Goal: Contribute content: Add original content to the website for others to see

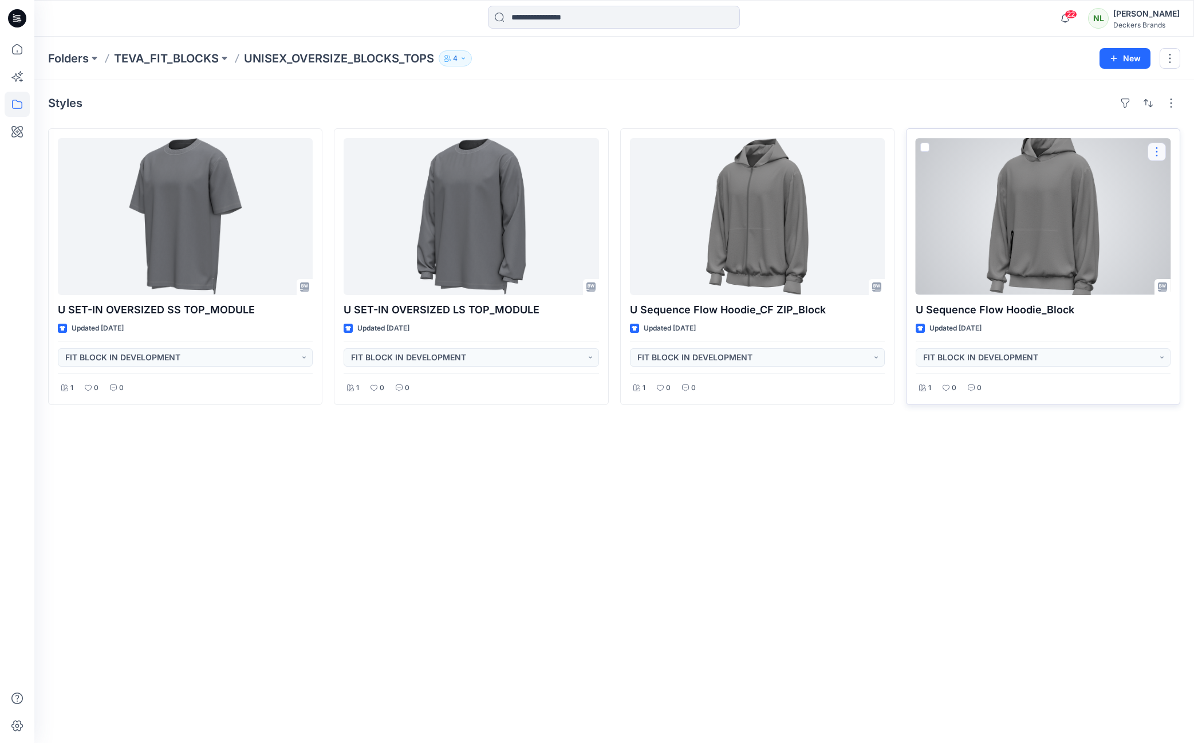
click at [1152, 152] on button "button" at bounding box center [1156, 152] width 18 height 18
click at [1158, 153] on button "button" at bounding box center [1156, 152] width 18 height 18
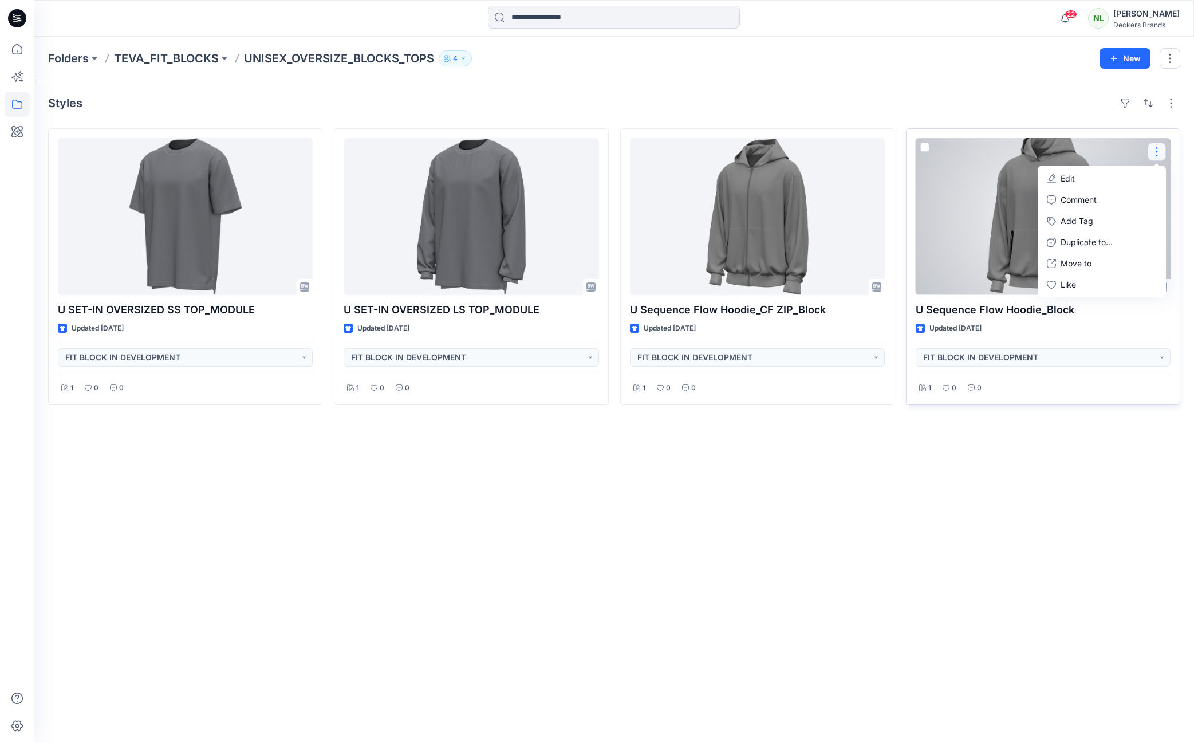
click at [1069, 183] on p "Edit" at bounding box center [1067, 178] width 14 height 12
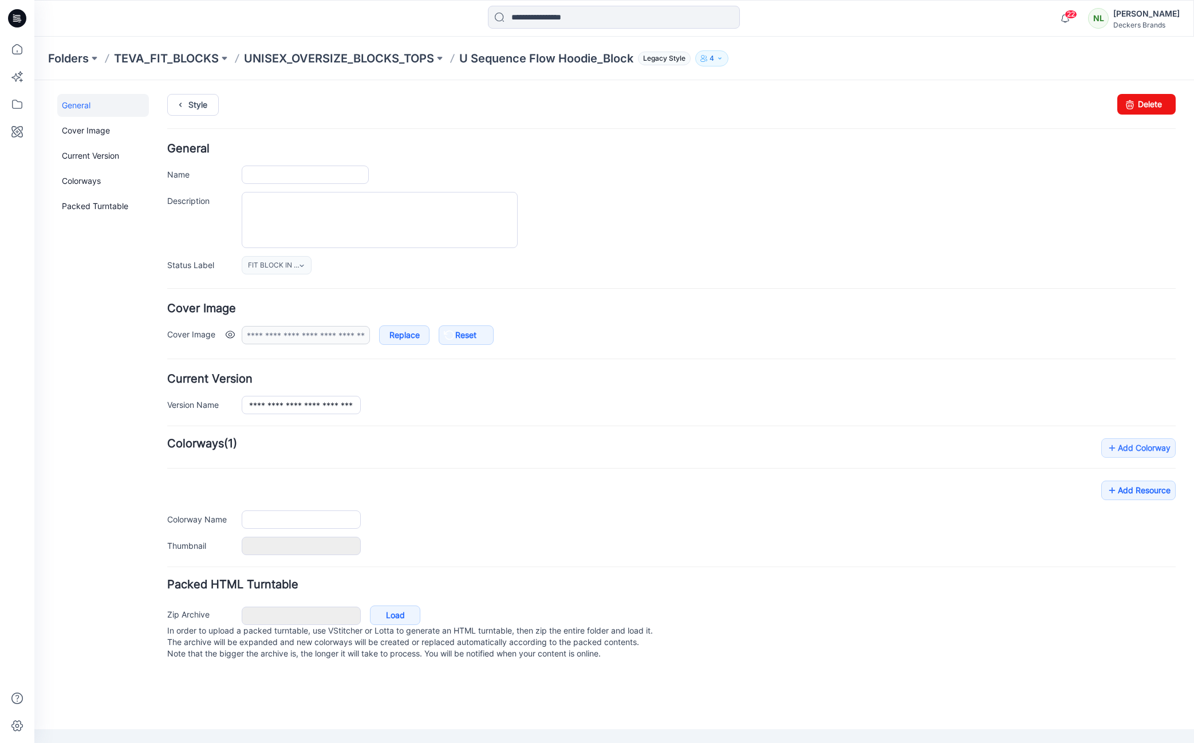
type input "**********"
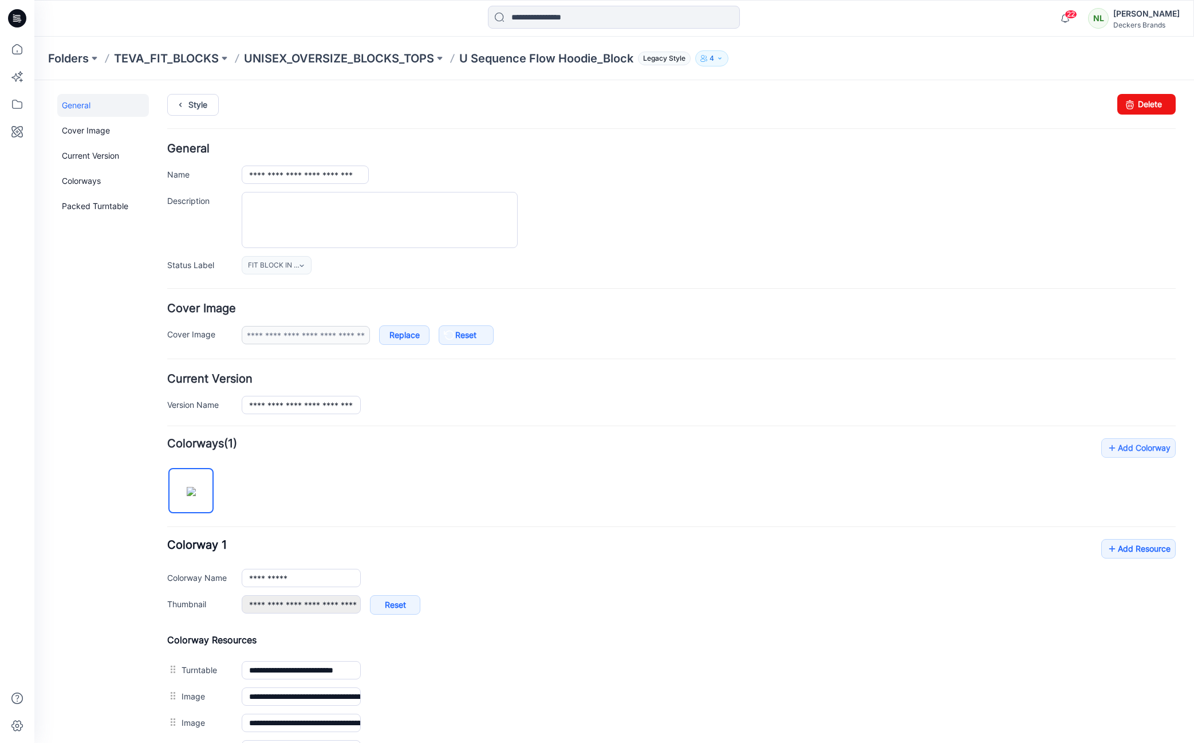
click at [636, 256] on div "FIT BLOCK IN DEVELOPMENT Set Status APPROVED REJECTED DROPPED ON HOLD FIT BLOCK…" at bounding box center [709, 265] width 934 height 18
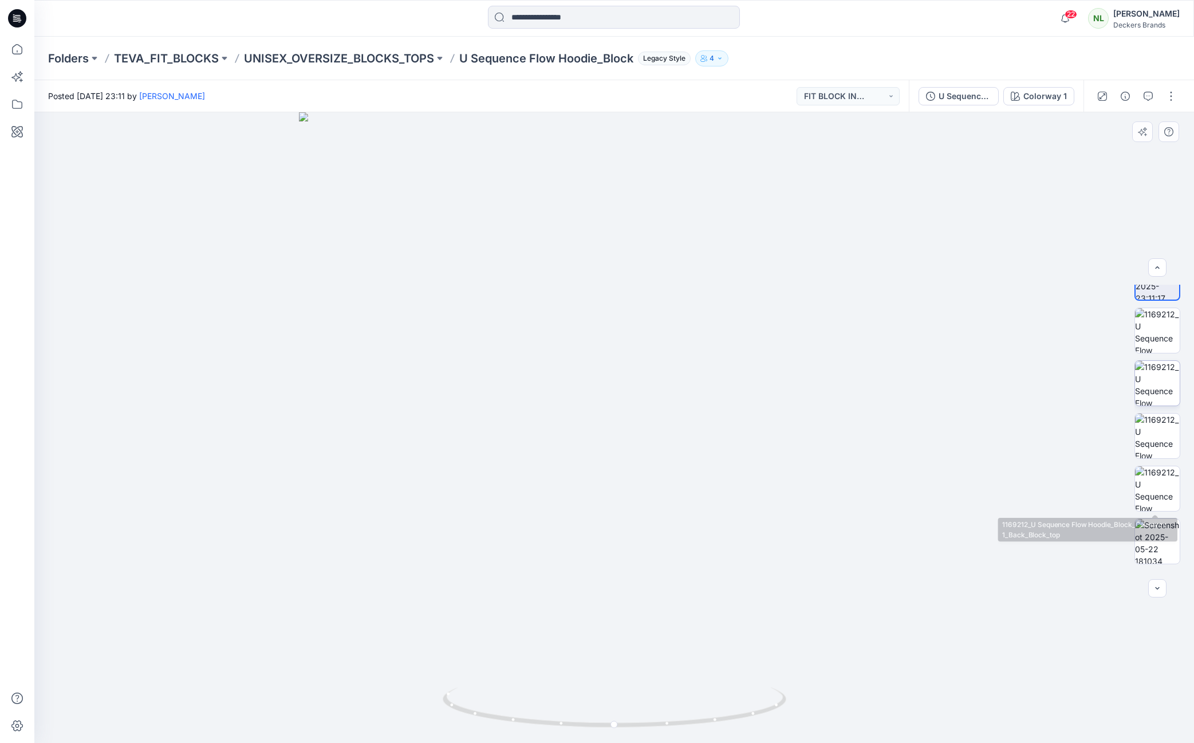
scroll to position [28, 0]
click at [1170, 98] on button "button" at bounding box center [1171, 96] width 18 height 18
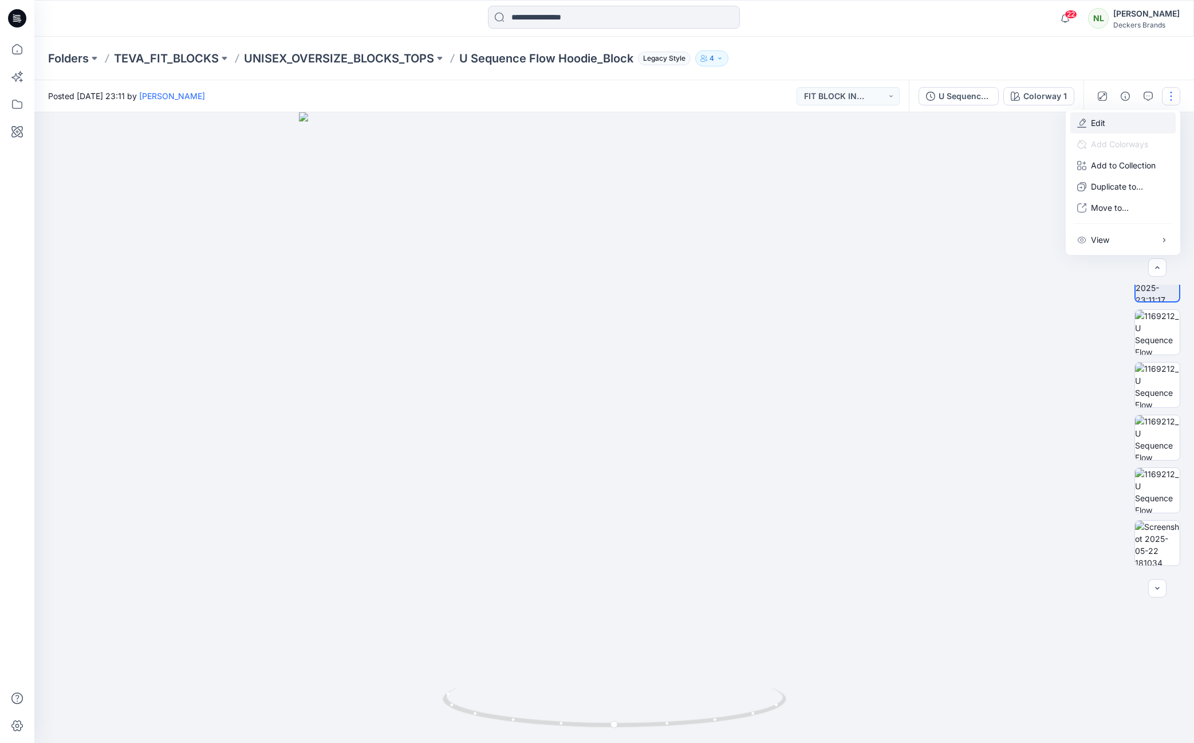
click at [1095, 125] on p "Edit" at bounding box center [1098, 123] width 14 height 12
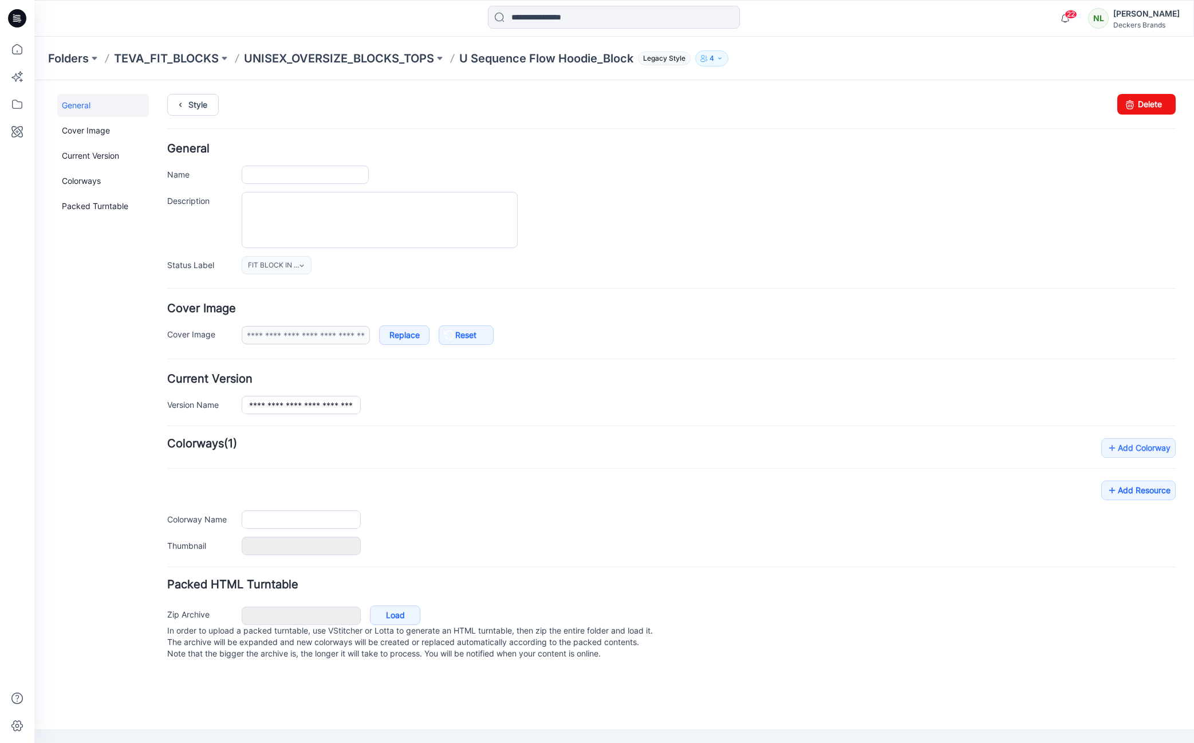
type input "**********"
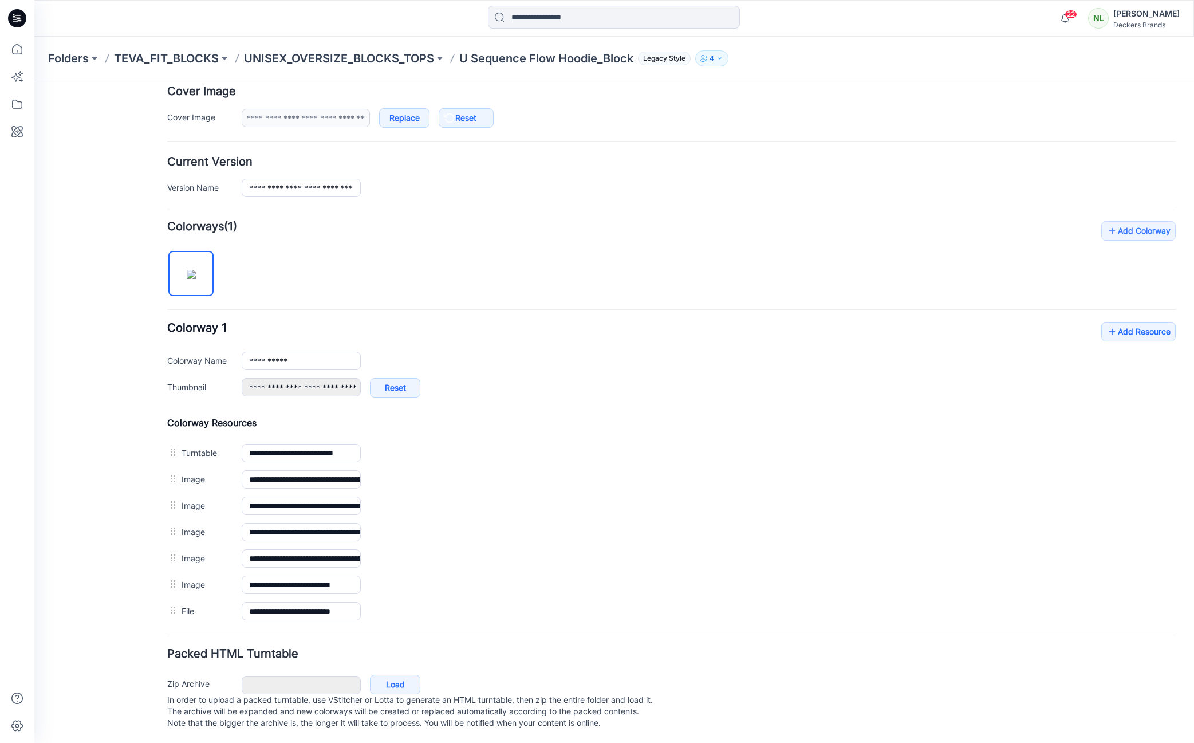
scroll to position [218, 0]
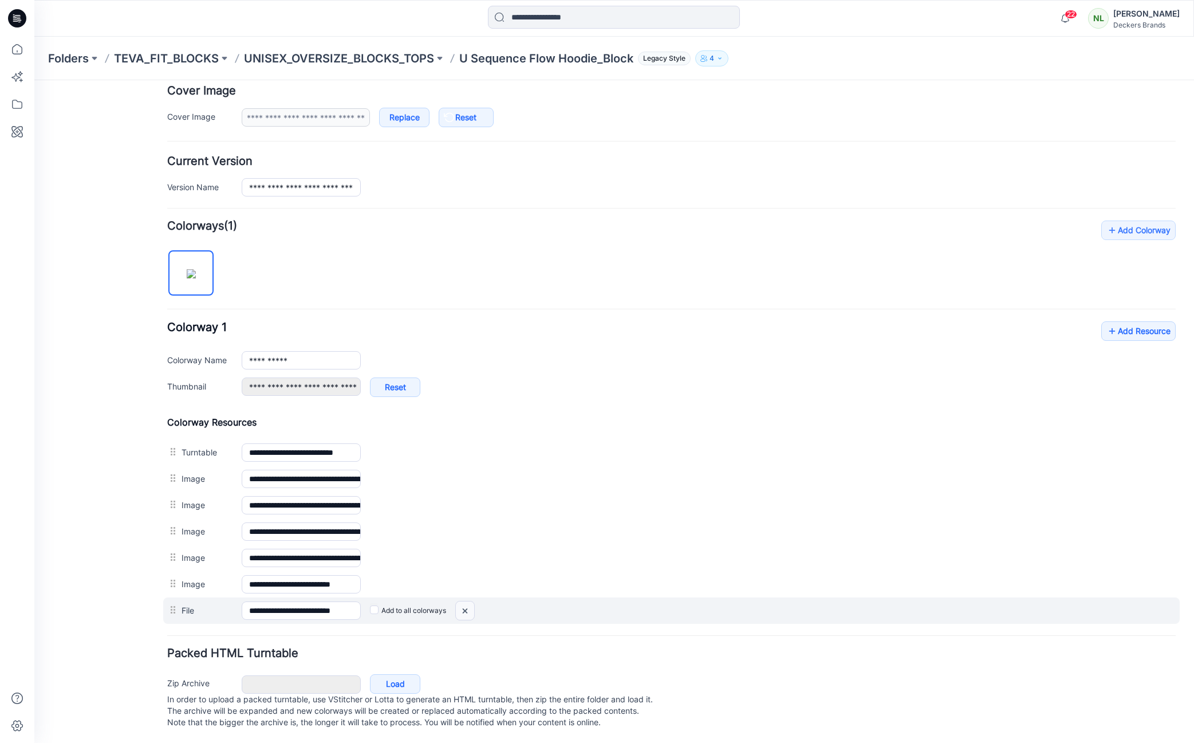
click at [461, 610] on img at bounding box center [465, 610] width 18 height 19
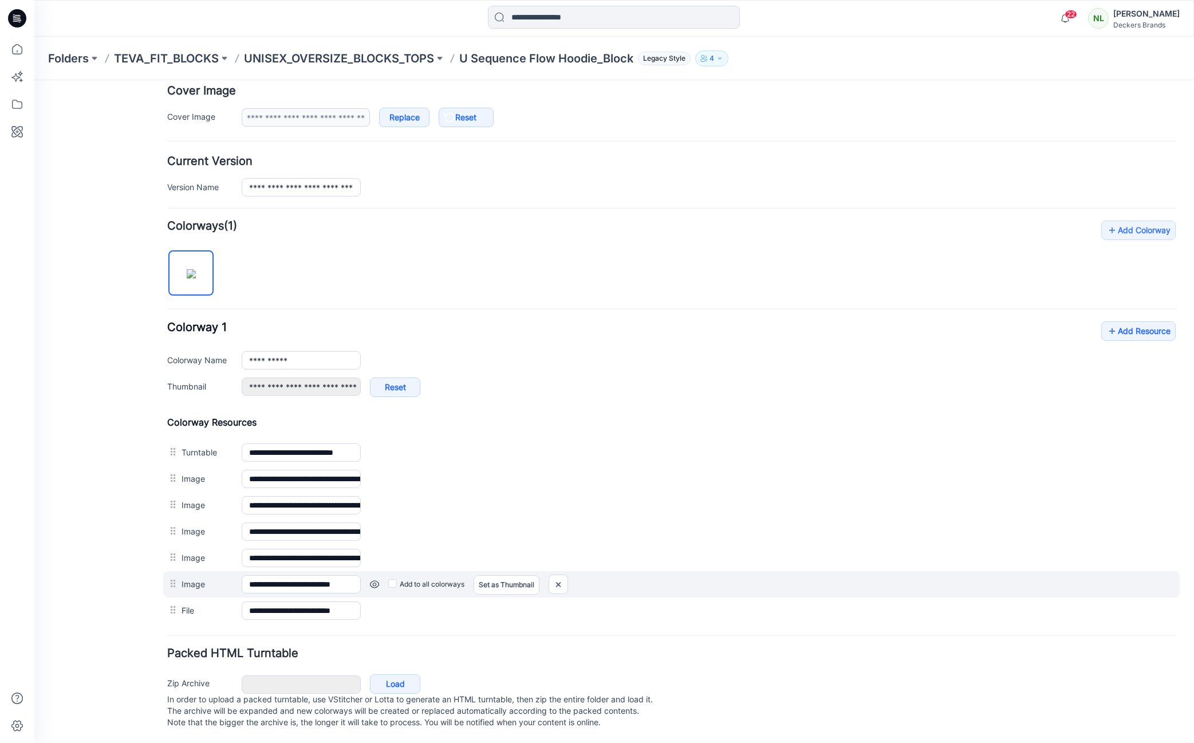
scroll to position [203, 0]
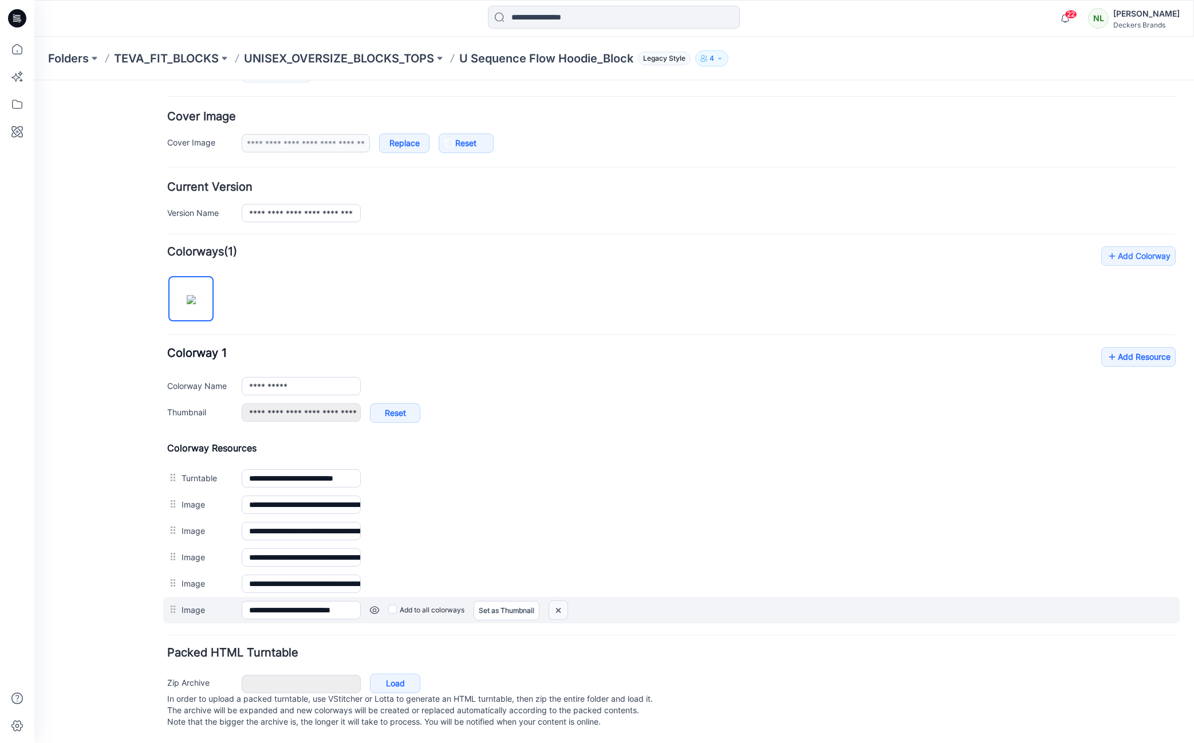
click at [556, 601] on img at bounding box center [558, 610] width 18 height 19
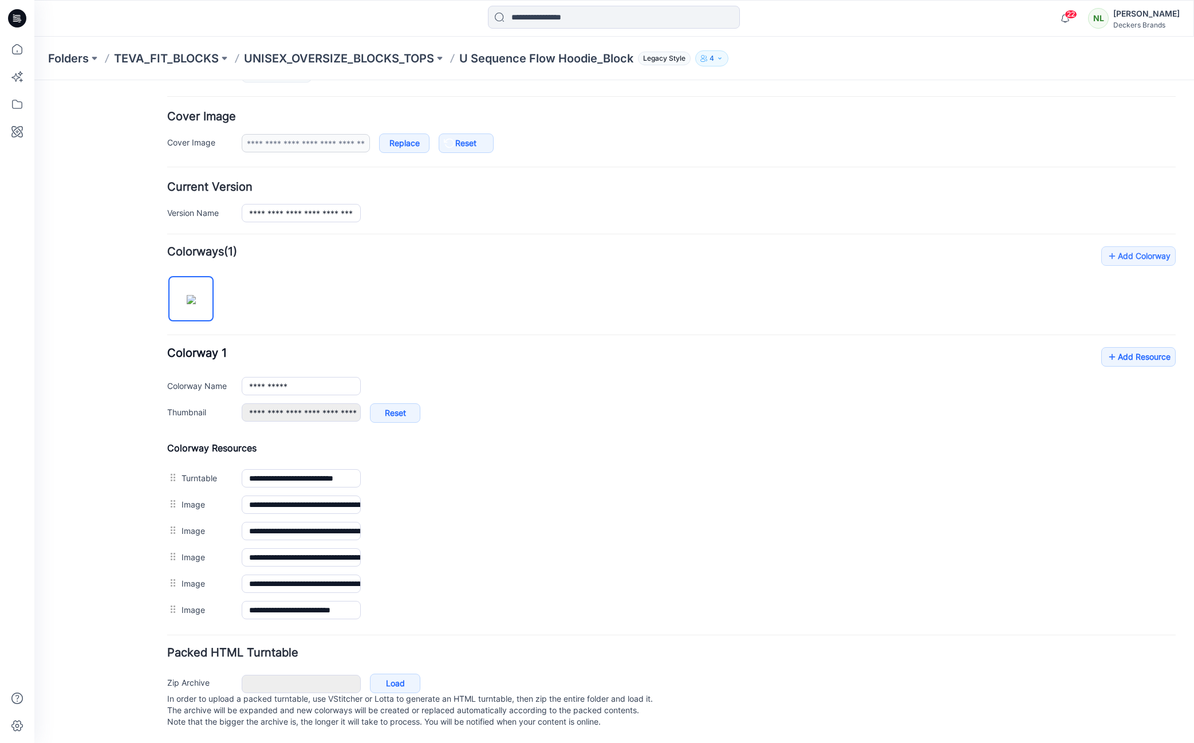
scroll to position [177, 0]
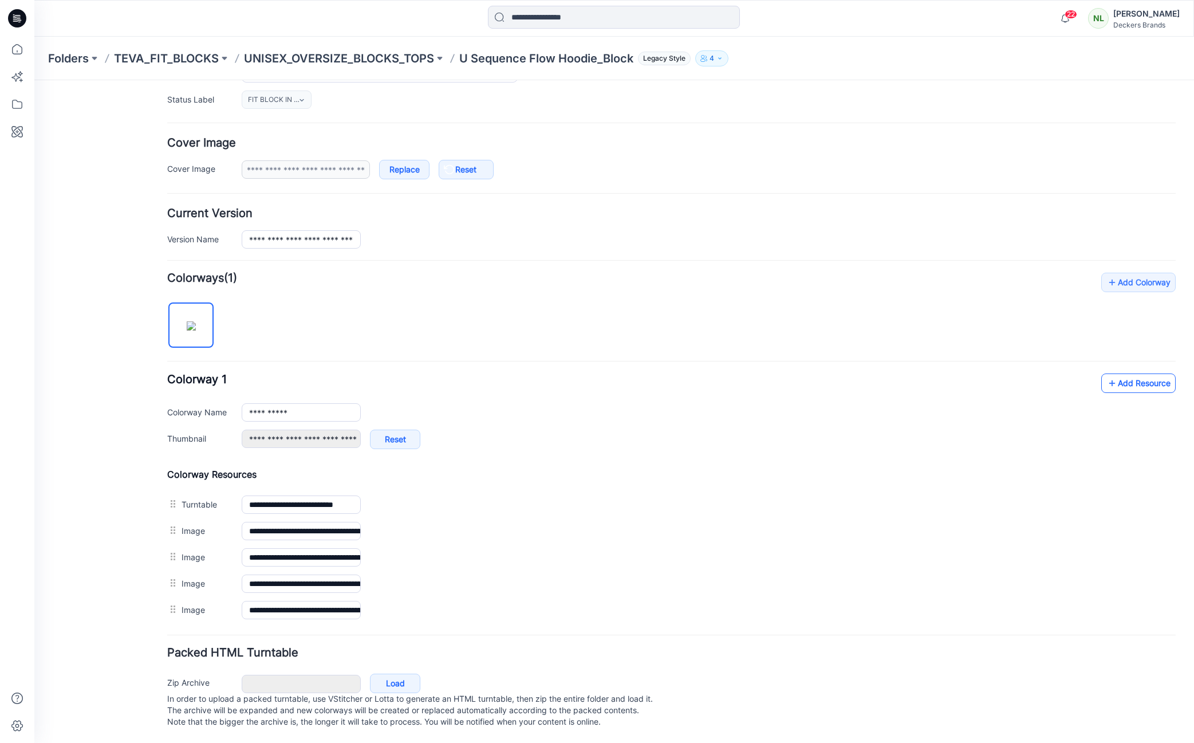
click at [1146, 373] on link "Add Resource" at bounding box center [1138, 382] width 74 height 19
click at [1127, 373] on link "Add Resource" at bounding box center [1138, 382] width 74 height 19
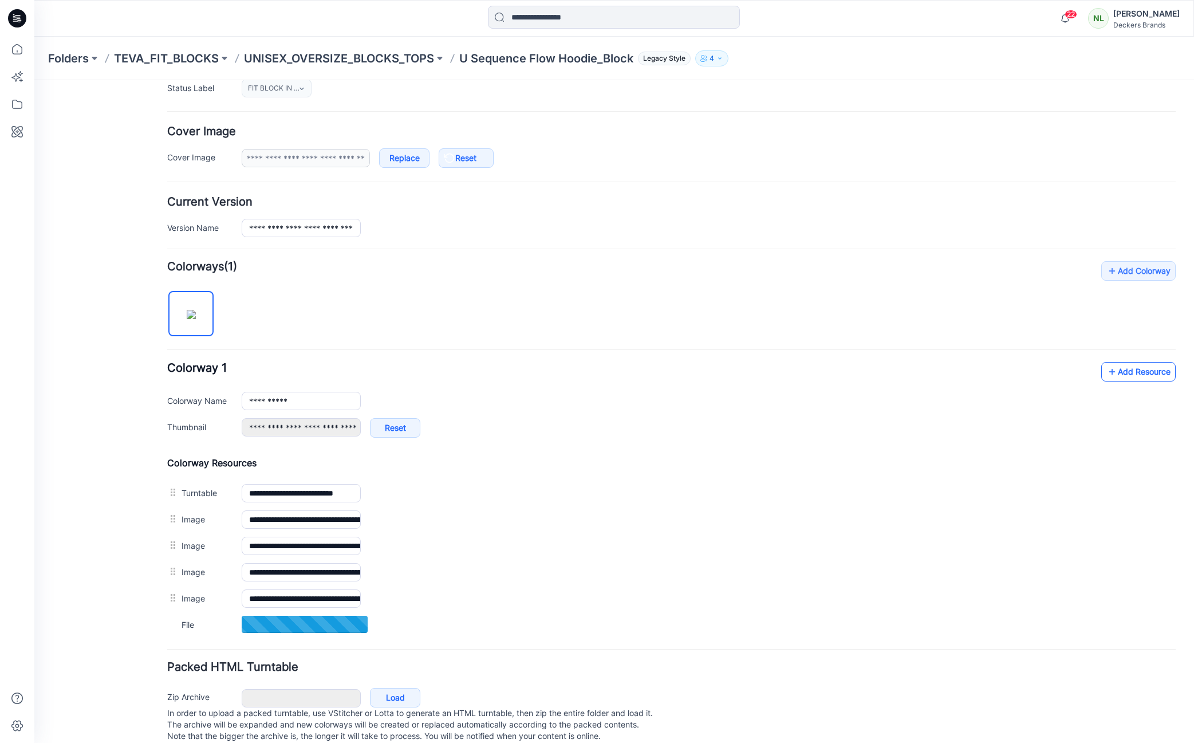
click at [1112, 373] on link "Add Resource" at bounding box center [1138, 371] width 74 height 19
click at [1130, 373] on link "Add Resource" at bounding box center [1138, 371] width 74 height 19
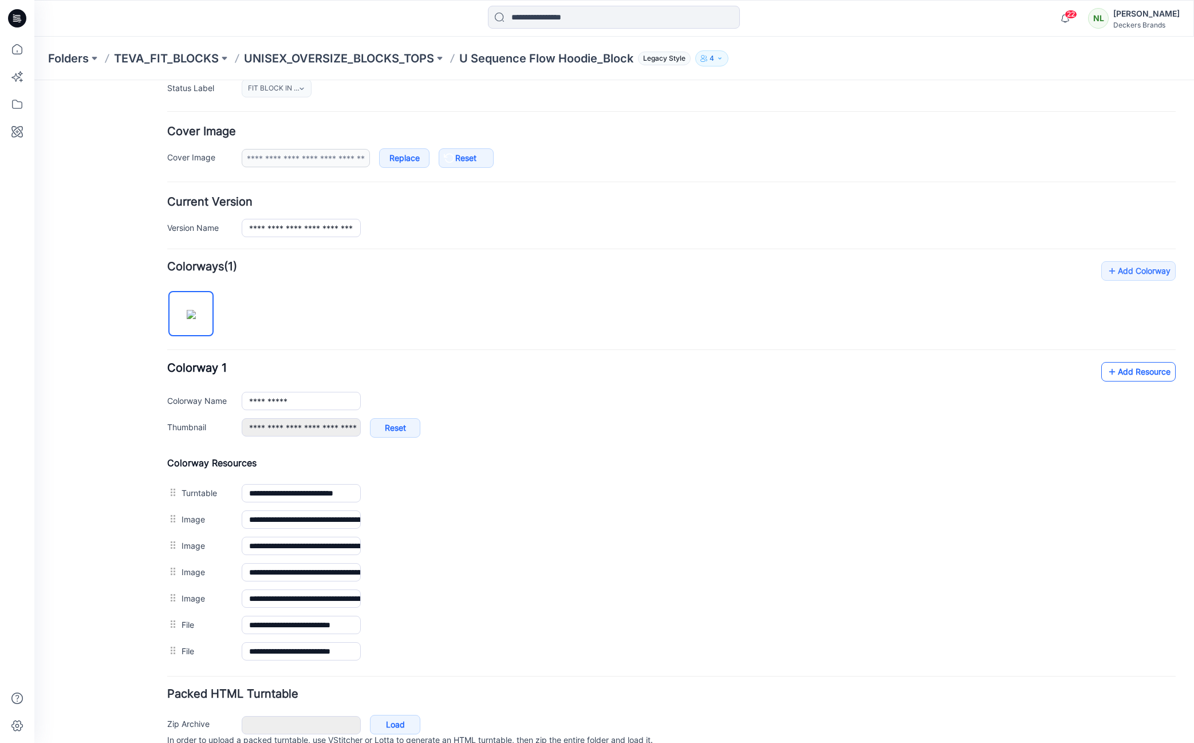
click at [1120, 374] on link "Add Resource" at bounding box center [1138, 371] width 74 height 19
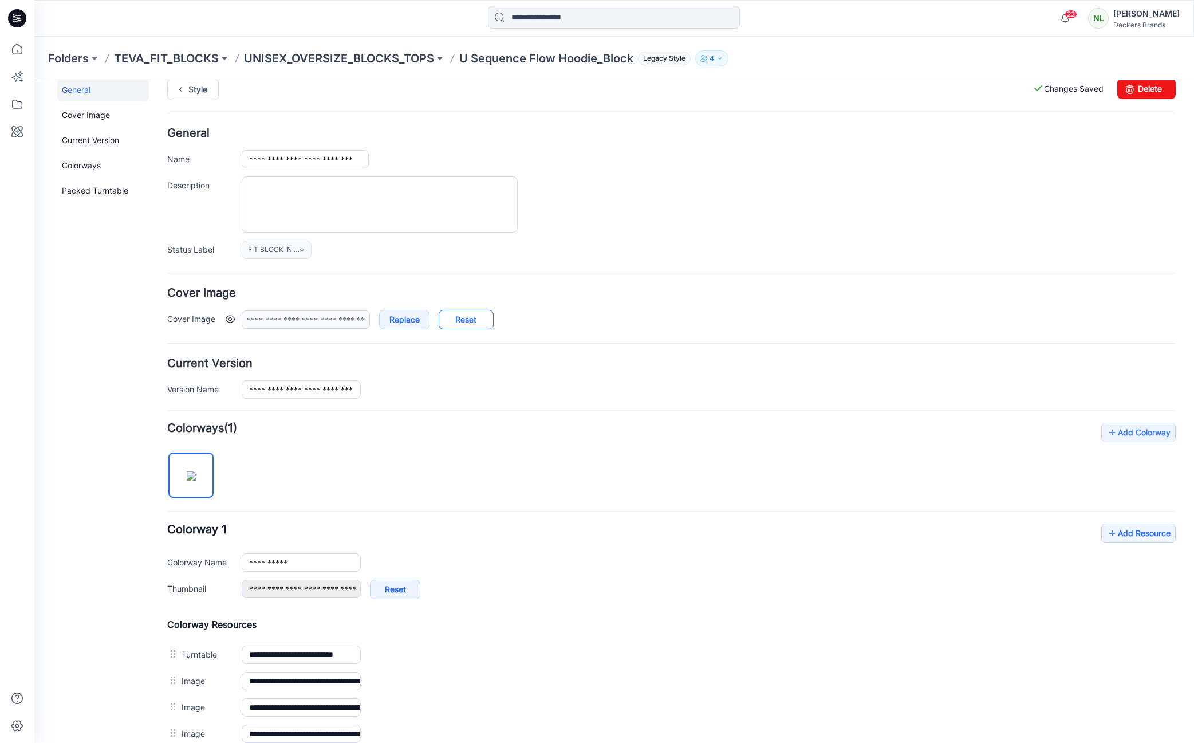
scroll to position [0, 0]
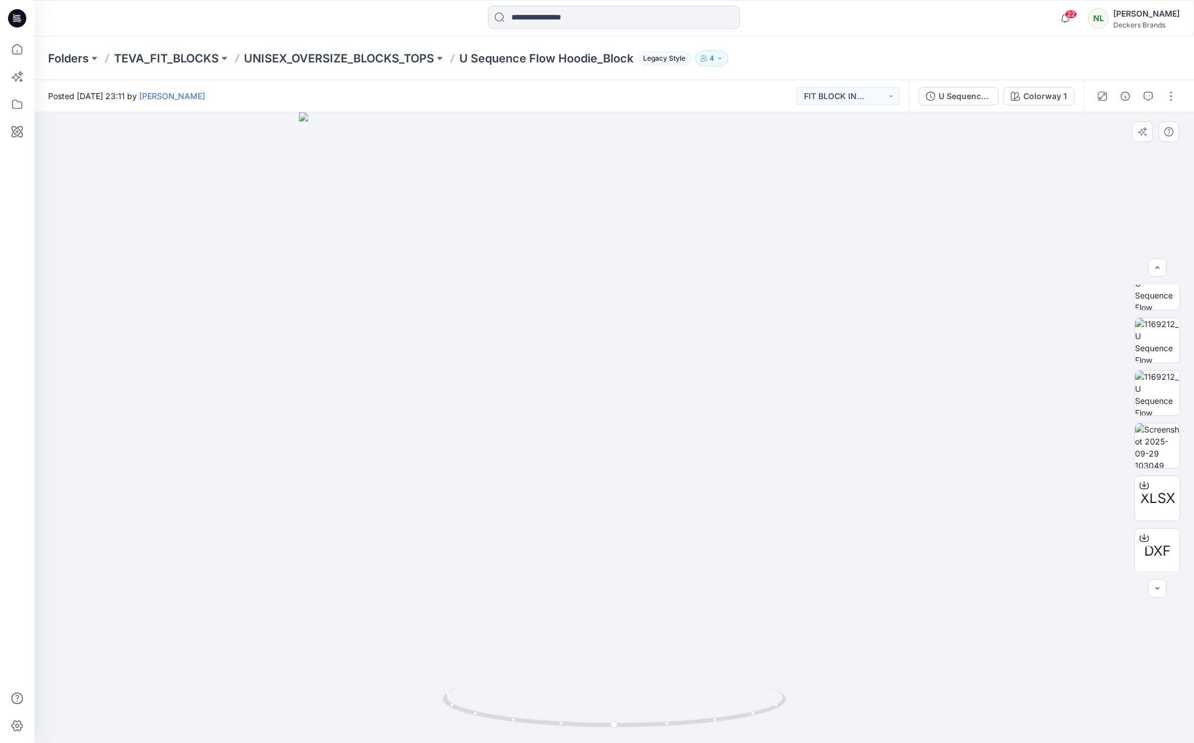
scroll to position [128, 0]
click at [1155, 443] on img at bounding box center [1157, 442] width 45 height 45
click at [1066, 444] on div at bounding box center [613, 427] width 1159 height 630
click at [806, 603] on img at bounding box center [614, 459] width 512 height 568
click at [839, 650] on img at bounding box center [614, 459] width 512 height 568
